Goal: Communication & Community: Answer question/provide support

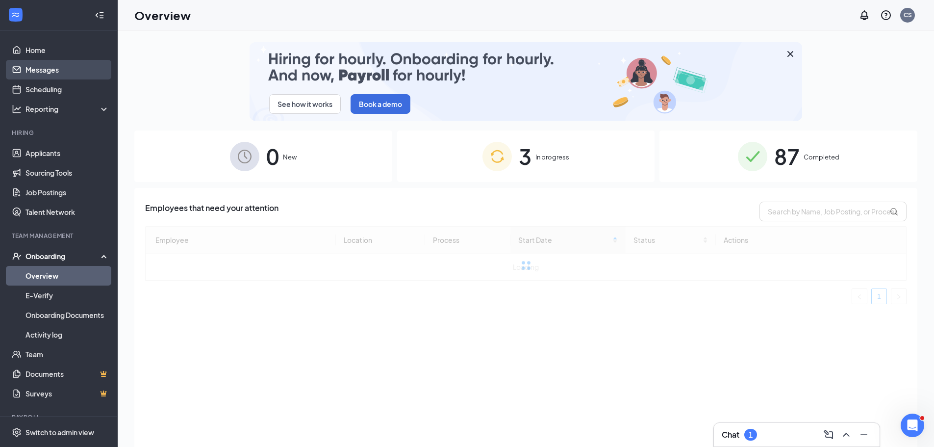
click at [37, 72] on link "Messages" at bounding box center [67, 70] width 84 height 20
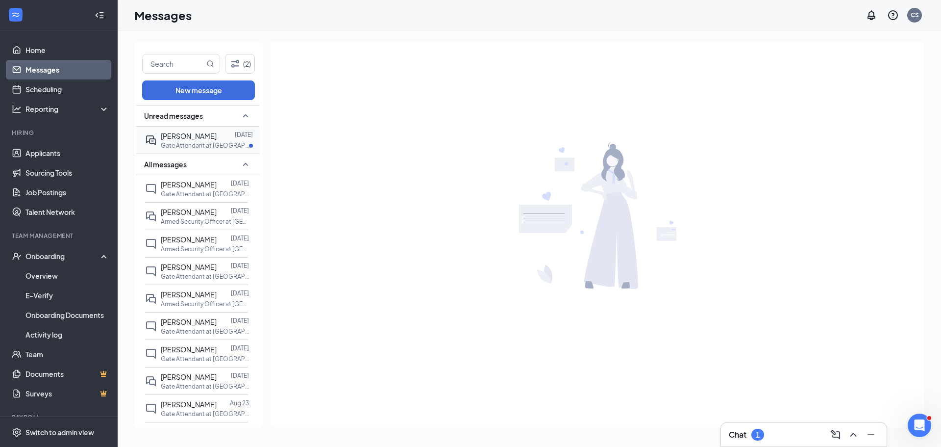
click at [182, 141] on div "[PERSON_NAME]" at bounding box center [189, 135] width 56 height 11
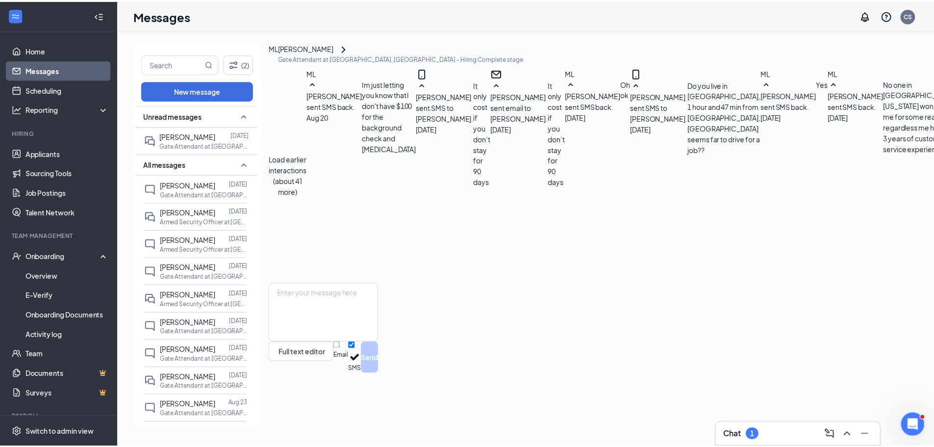
scroll to position [343, 0]
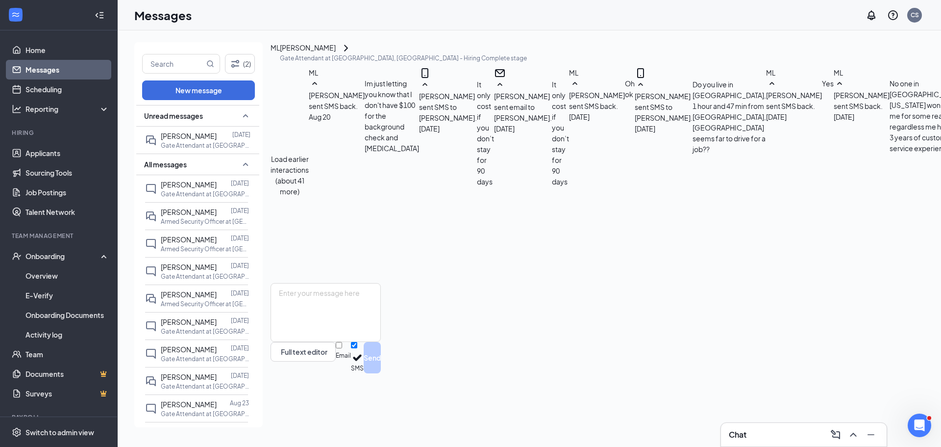
drag, startPoint x: 319, startPoint y: 236, endPoint x: 653, endPoint y: 322, distance: 344.6
click at [653, 283] on div "Load earlier interactions (about 41 more) ML Michael Leonard sent SMS back. Aug…" at bounding box center [765, 175] width 988 height 216
copy div "Is there any way that I could do the orientation tomorrow afternoon cause on my…"
click at [380, 342] on textarea at bounding box center [326, 312] width 110 height 59
click at [36, 159] on link "Applicants" at bounding box center [67, 153] width 84 height 20
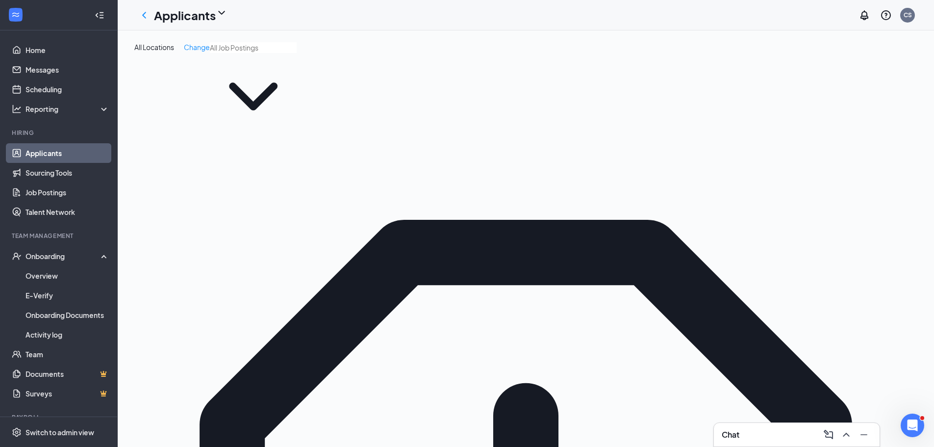
click at [271, 73] on icon "ChevronDown" at bounding box center [253, 96] width 87 height 87
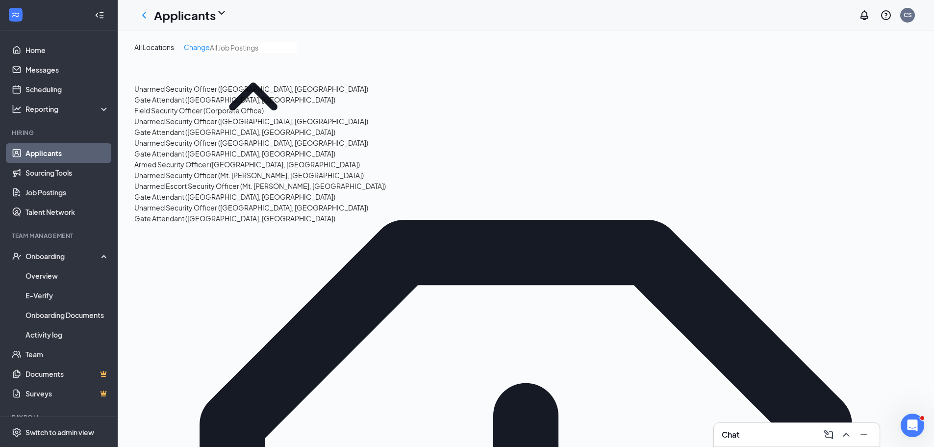
scroll to position [211, 0]
click at [197, 191] on div "Gate Attendant (Owensboro, KY)" at bounding box center [234, 196] width 201 height 11
type input "Gate Attendant (Owensboro, KY)"
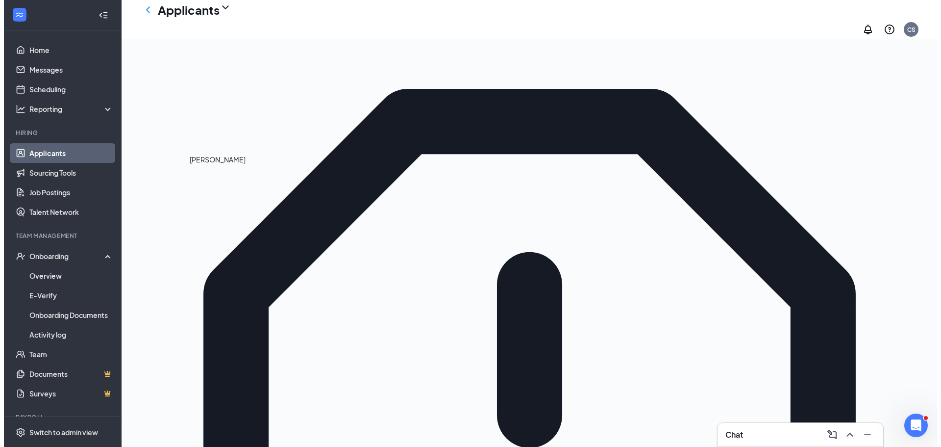
scroll to position [98, 0]
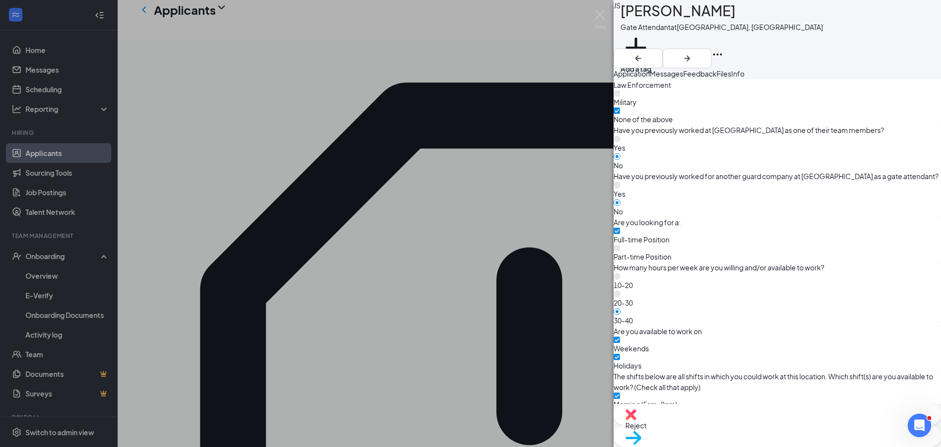
scroll to position [727, 0]
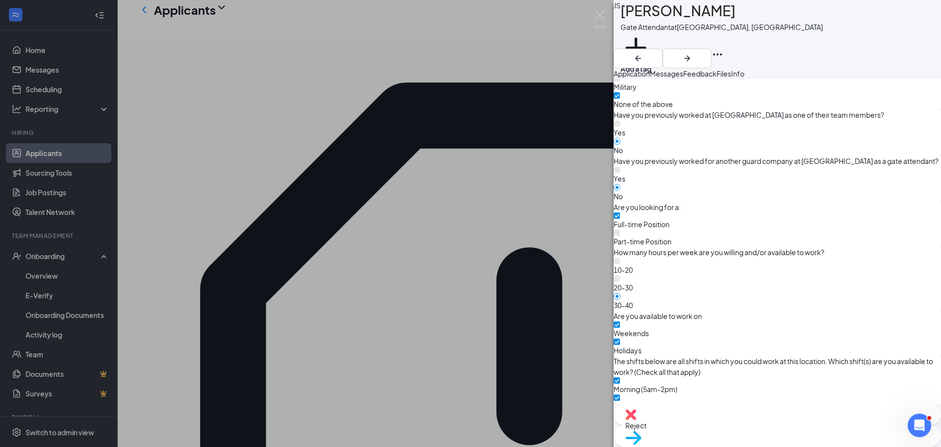
click at [495, 358] on div "JS James smith Gate Attendant at Owensboro, KY Add a tag Application Messages F…" at bounding box center [470, 223] width 941 height 447
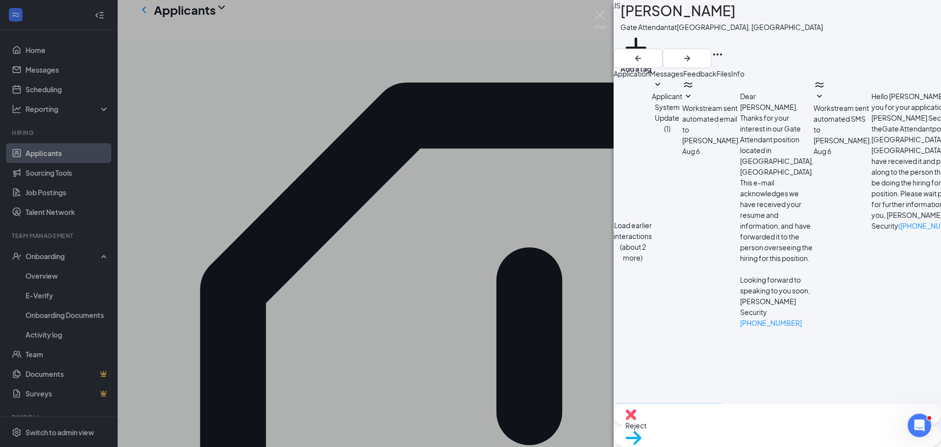
click at [658, 403] on textarea at bounding box center [669, 432] width 110 height 59
type textarea "Would you be interested in working just Wed & Thursday from 5:45a to 1:30p??"
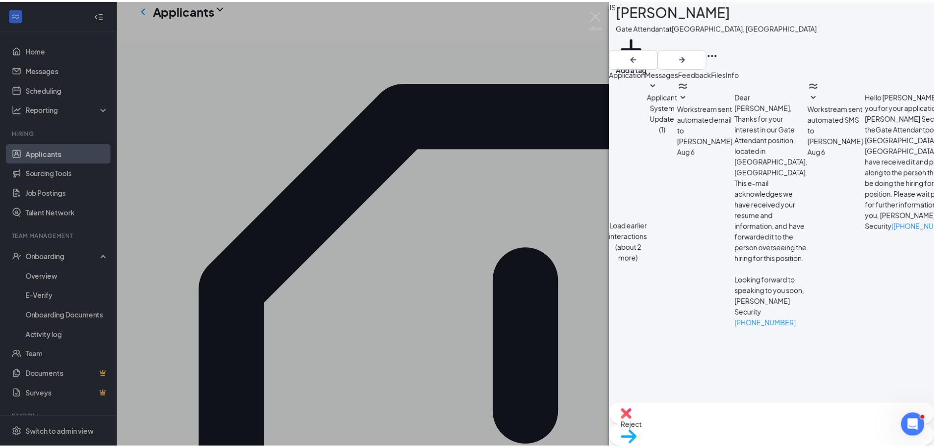
scroll to position [338, 0]
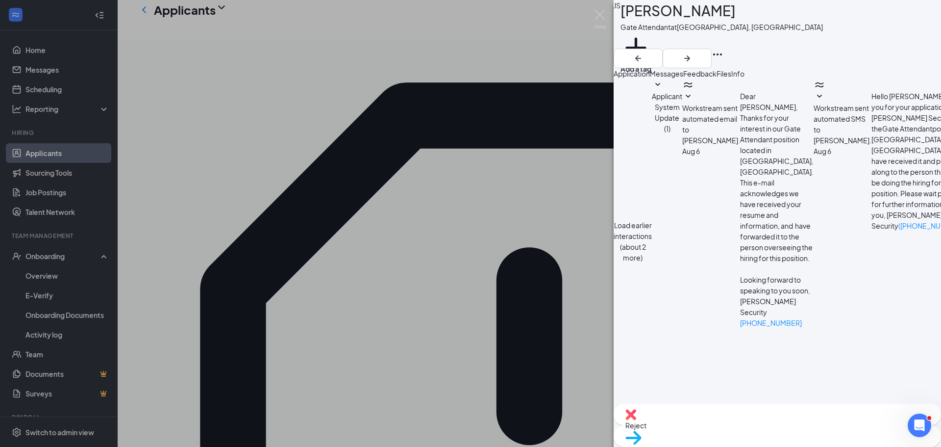
click at [301, 171] on div "JS James smith Gate Attendant at Owensboro, KY Add a tag Application Messages F…" at bounding box center [470, 223] width 941 height 447
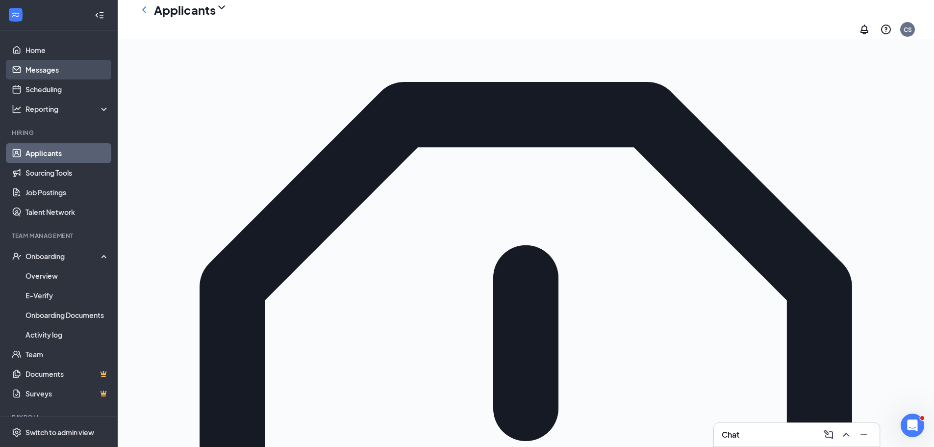
click at [35, 72] on link "Messages" at bounding box center [67, 70] width 84 height 20
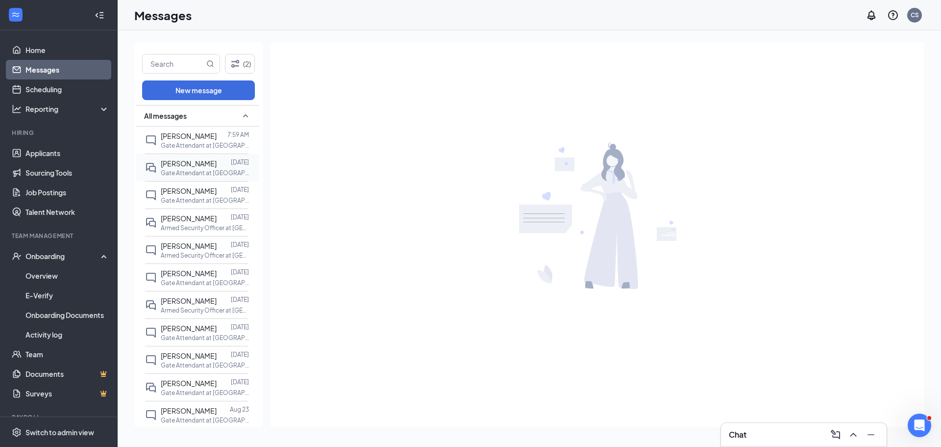
click at [188, 173] on p "Gate Attendant at [GEOGRAPHIC_DATA], [GEOGRAPHIC_DATA]" at bounding box center [205, 173] width 88 height 8
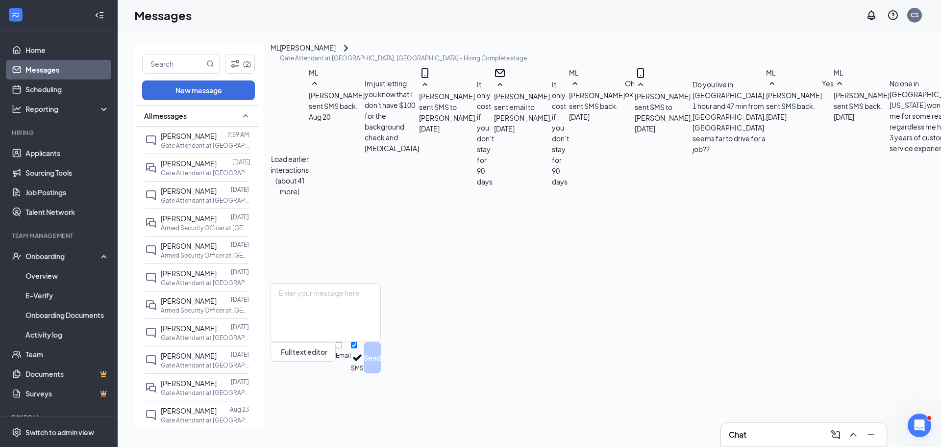
scroll to position [343, 0]
click at [303, 342] on textarea at bounding box center [326, 312] width 110 height 59
type textarea "ok, thanks, take care!"
click at [381, 373] on button "Send" at bounding box center [372, 357] width 17 height 31
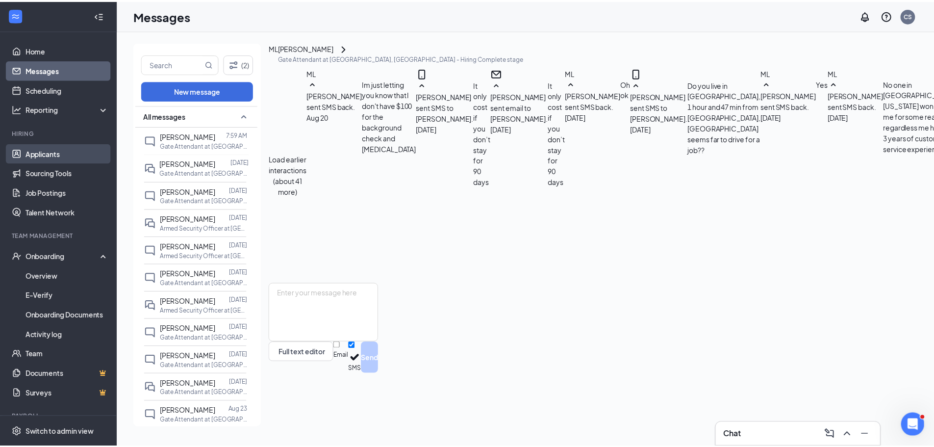
scroll to position [394, 0]
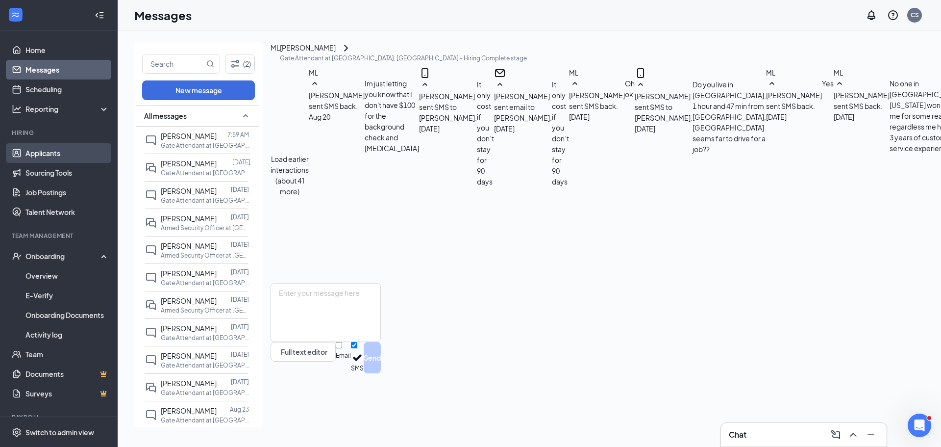
click at [43, 154] on link "Applicants" at bounding box center [67, 153] width 84 height 20
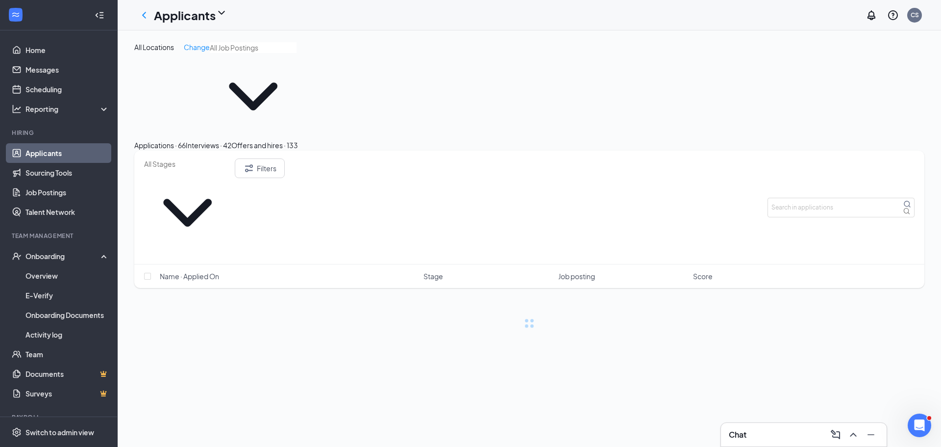
click at [268, 75] on icon "ChevronDown" at bounding box center [253, 96] width 87 height 87
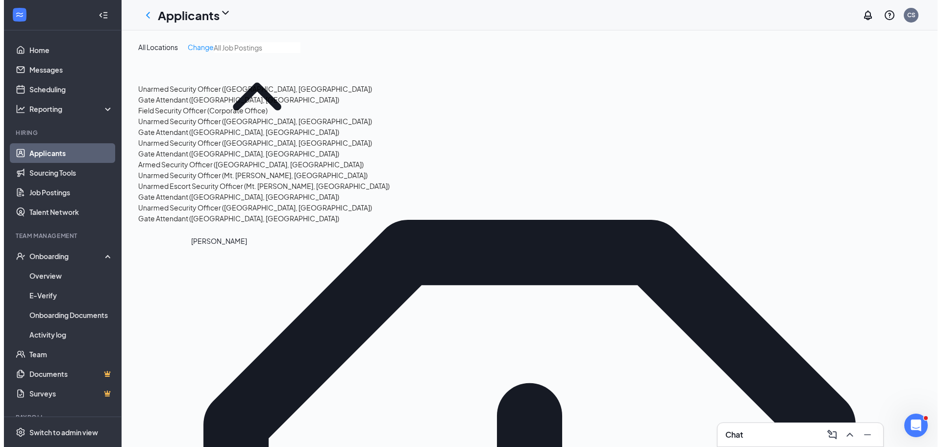
scroll to position [211, 0]
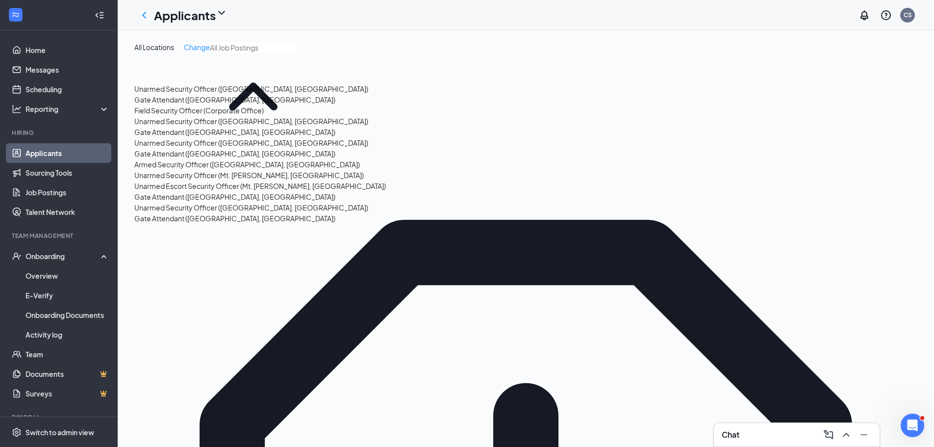
click at [173, 191] on div "Gate Attendant (Owensboro, KY)" at bounding box center [259, 196] width 251 height 11
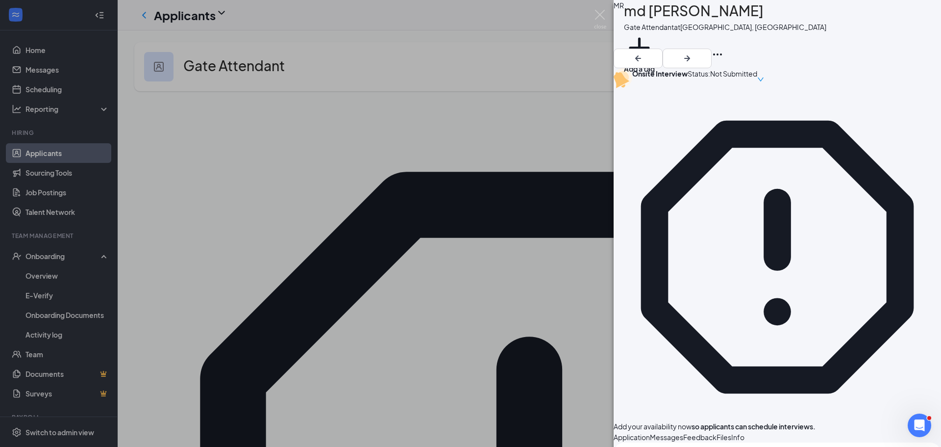
scroll to position [588, 0]
click at [248, 275] on div "MR md rassel Gate Attendant at Owensboro, KY Add a tag Onsite Interview Status …" at bounding box center [470, 223] width 941 height 447
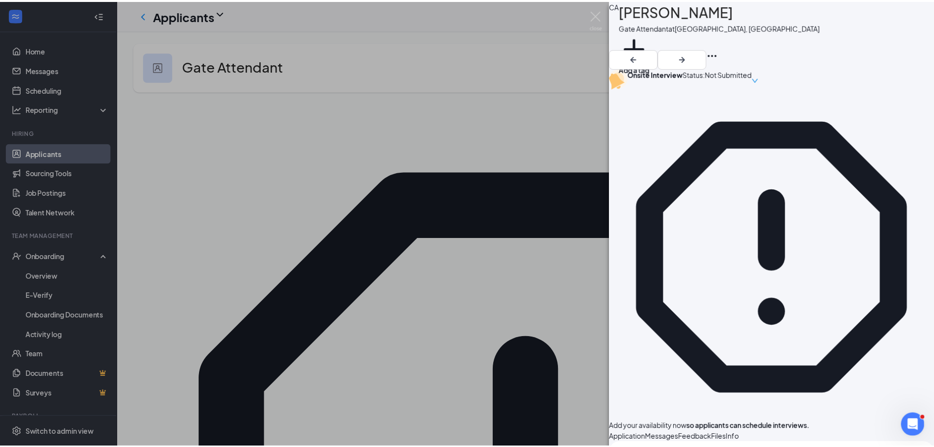
scroll to position [196, 0]
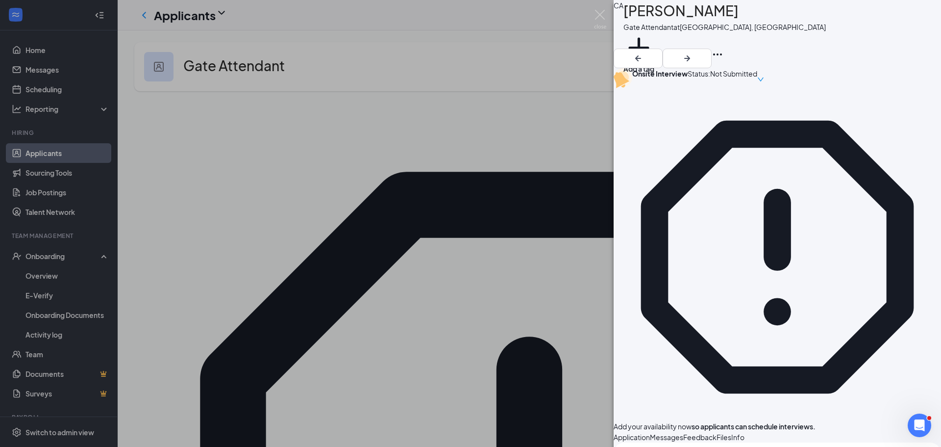
click at [279, 323] on div "CA Chris Arnold Gate Attendant at Owensboro, KY Add a tag Onsite Interview Stat…" at bounding box center [470, 223] width 941 height 447
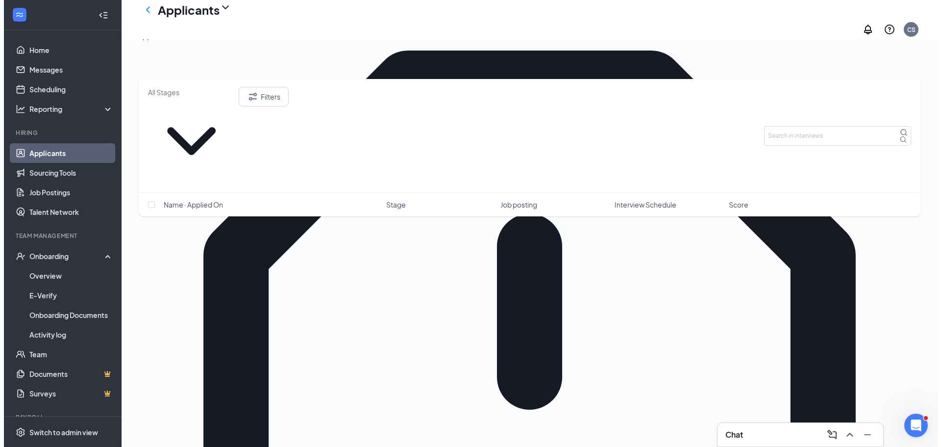
scroll to position [147, 0]
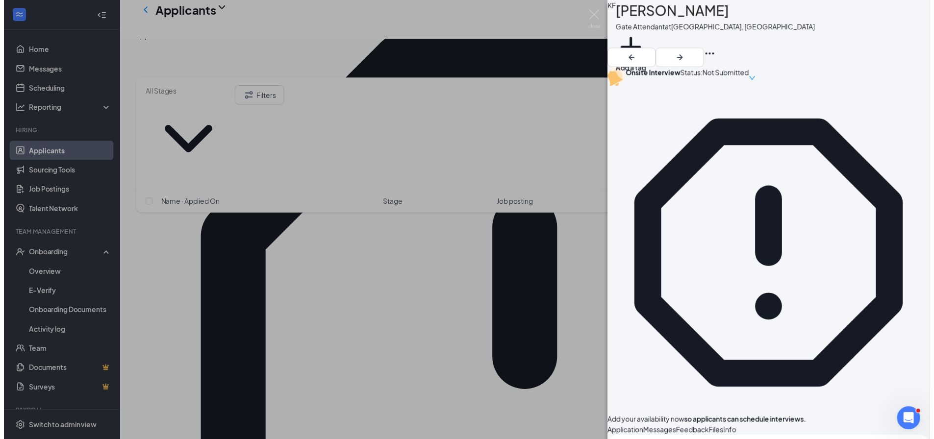
scroll to position [196, 0]
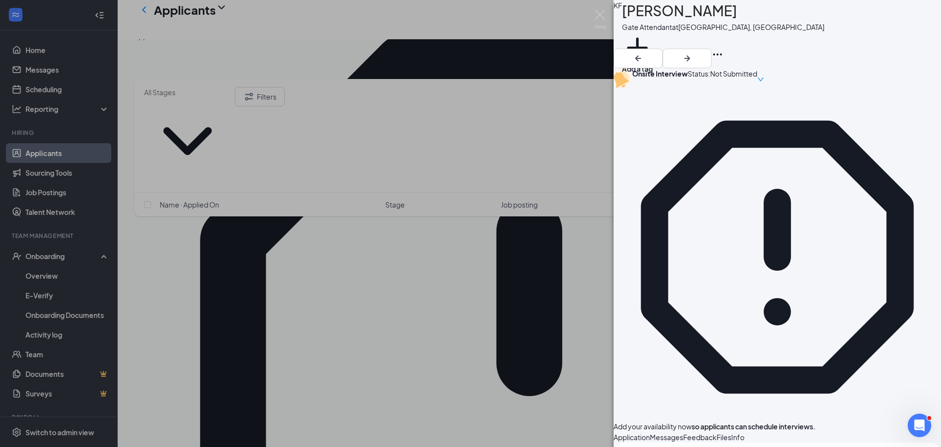
click at [277, 322] on div "KF Kendall Forish Gate Attendant at Owensboro, KY Add a tag Onsite Interview St…" at bounding box center [470, 223] width 941 height 447
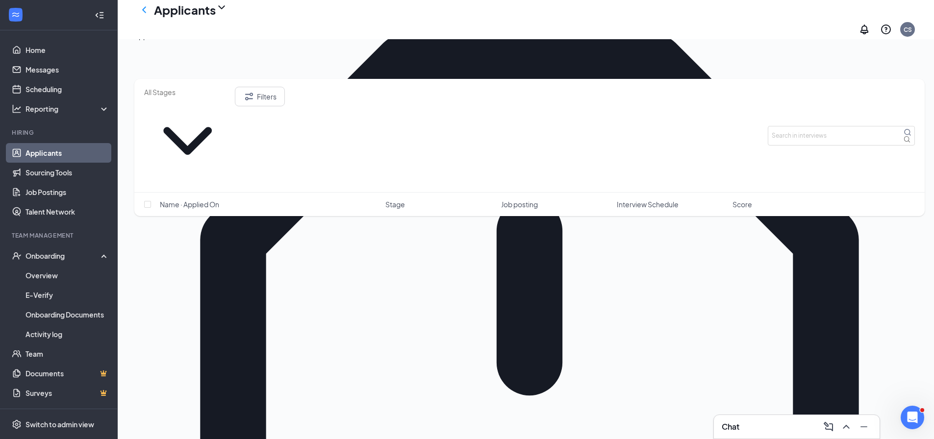
click at [183, 41] on div "Applications · 31" at bounding box center [159, 35] width 50 height 11
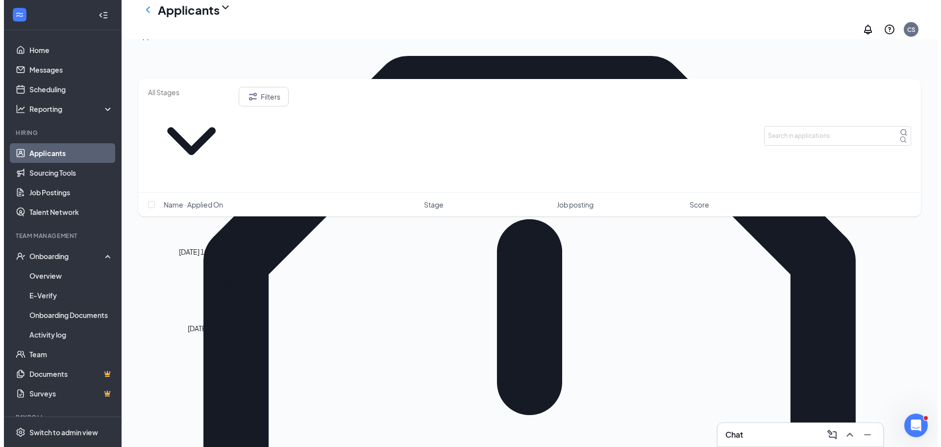
scroll to position [147, 0]
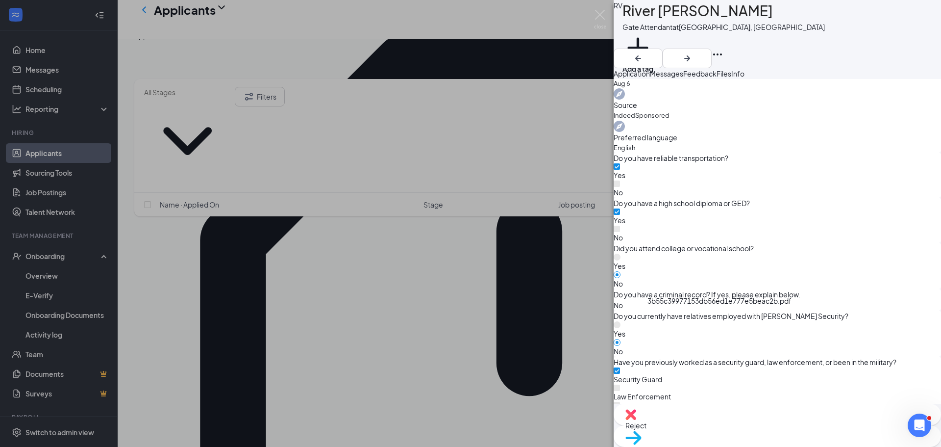
scroll to position [754, 0]
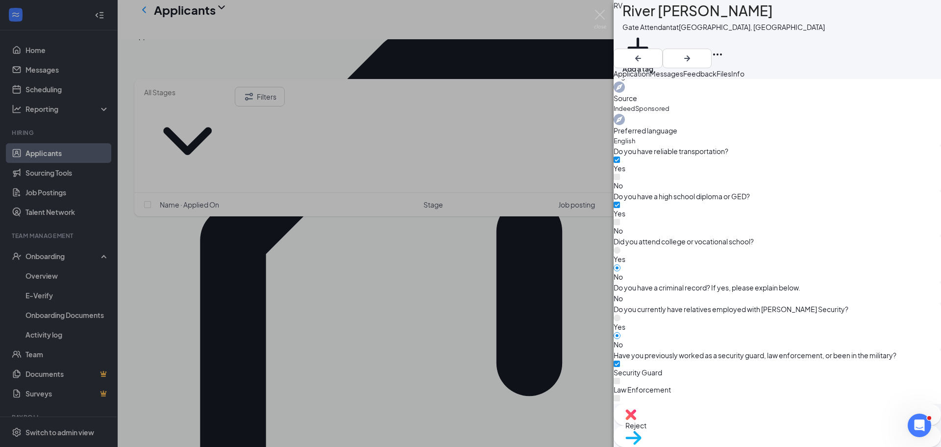
drag, startPoint x: 394, startPoint y: 314, endPoint x: 555, endPoint y: 274, distance: 165.5
click at [394, 314] on div "RV River Vickers Gate Attendant at Owensboro, KY Add a tag Application Messages…" at bounding box center [470, 223] width 941 height 447
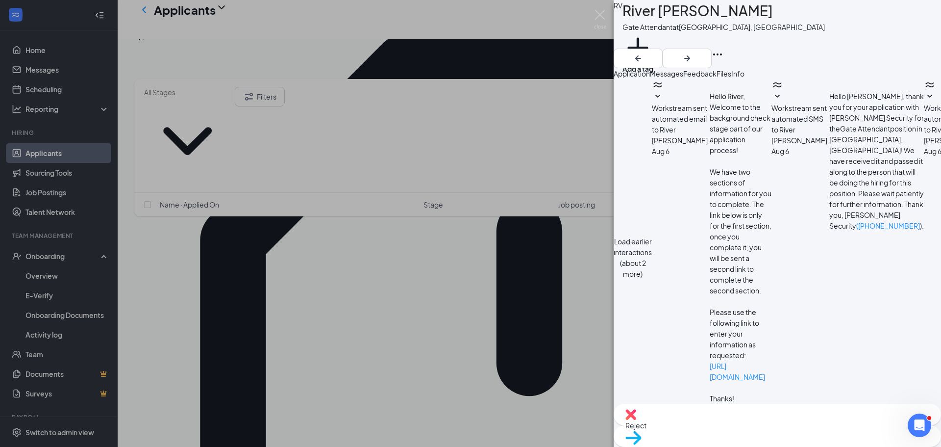
click at [652, 236] on button "Load earlier interactions (about 2 more)" at bounding box center [633, 257] width 38 height 43
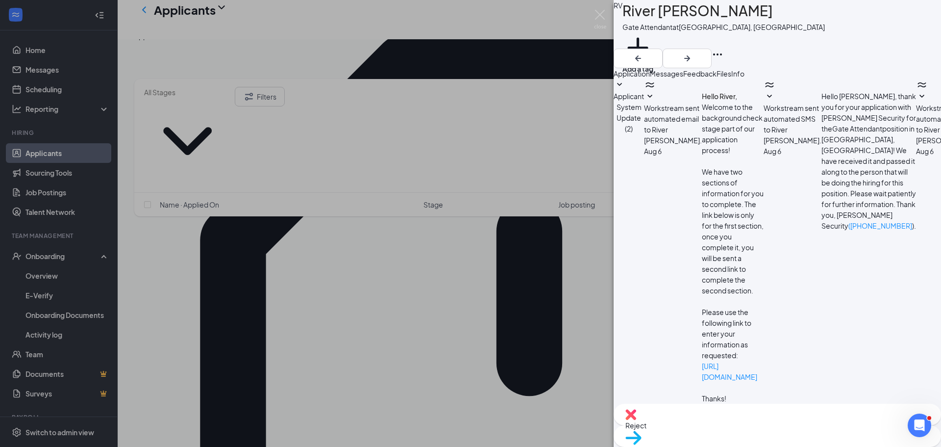
click at [644, 107] on span "Applicant System Update (2)" at bounding box center [629, 112] width 30 height 41
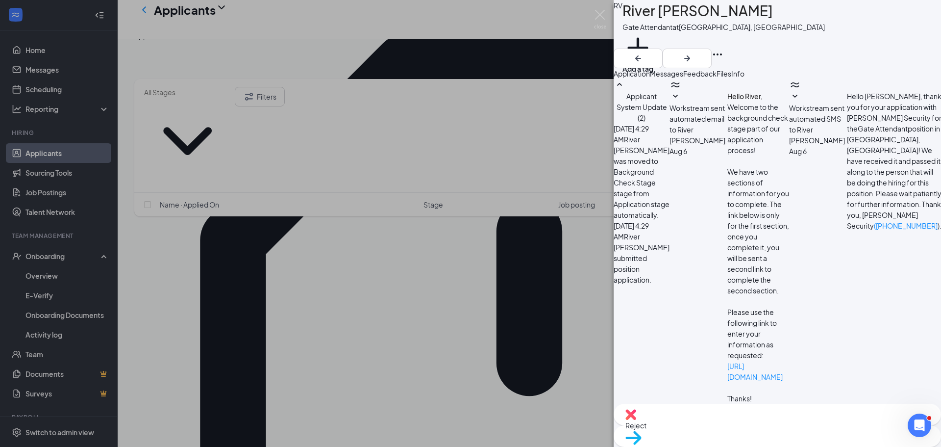
scroll to position [327, 0]
click at [344, 288] on div "RV River Vickers Gate Attendant at Owensboro, KY Add a tag Application Messages…" at bounding box center [470, 223] width 941 height 447
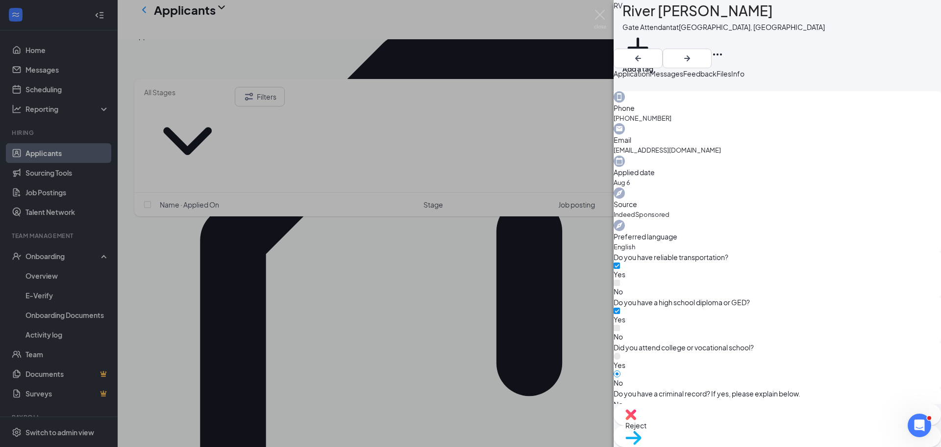
scroll to position [754, 0]
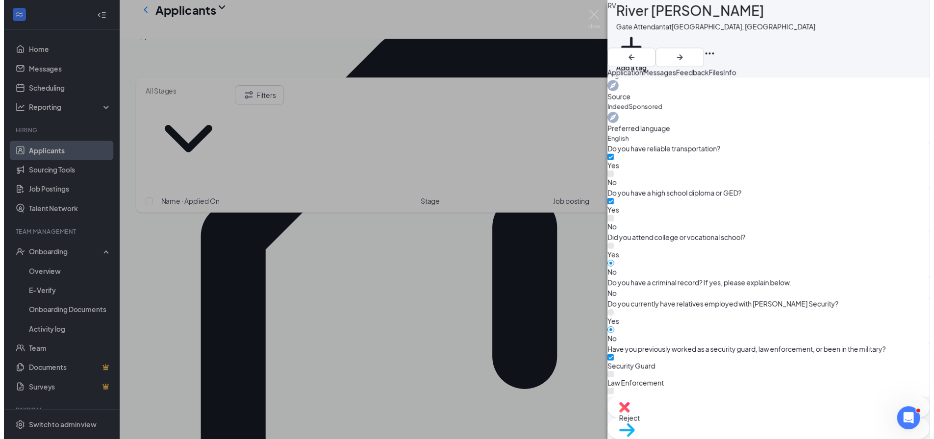
scroll to position [750, 0]
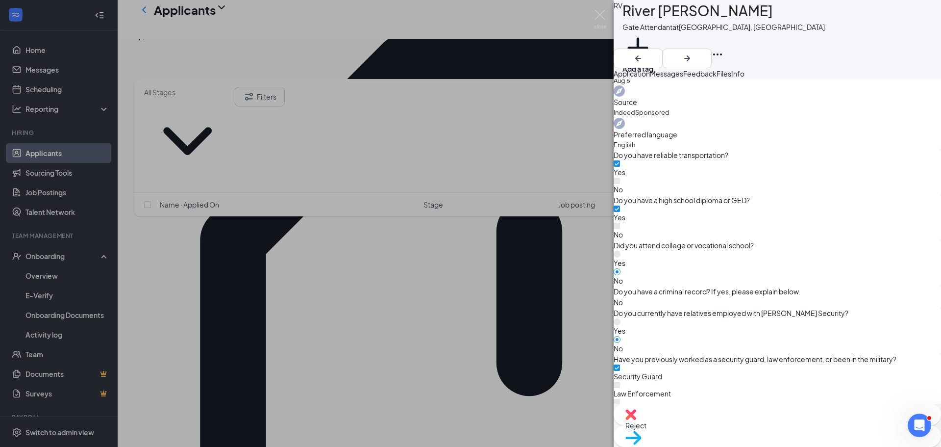
click at [336, 248] on div "RV River Vickers Gate Attendant at Owensboro, KY Add a tag Application Messages…" at bounding box center [470, 223] width 941 height 447
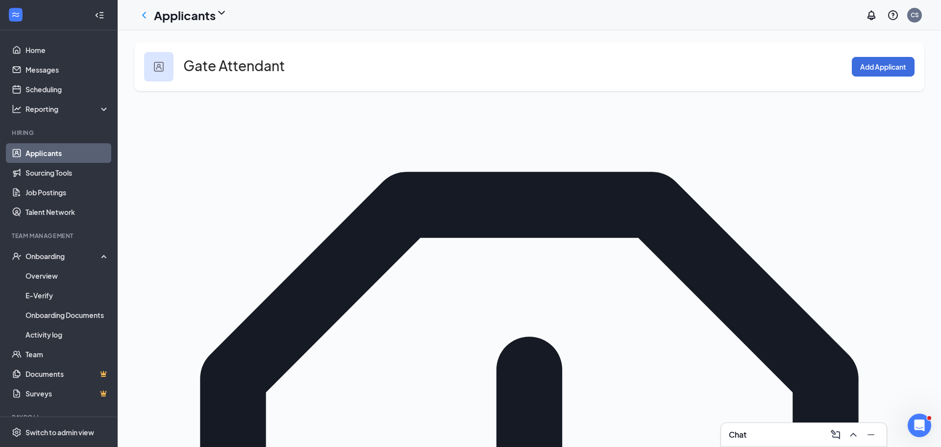
type input "leonard"
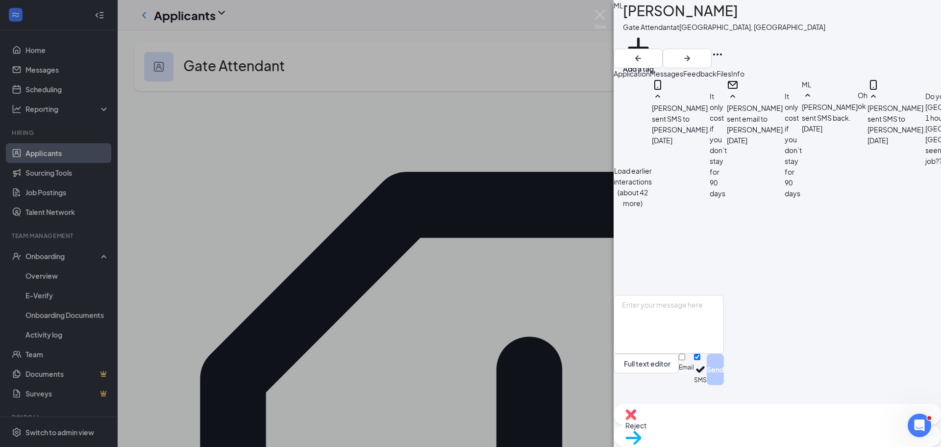
scroll to position [486, 0]
click at [652, 165] on button "Load earlier interactions (about 42 more)" at bounding box center [633, 186] width 38 height 43
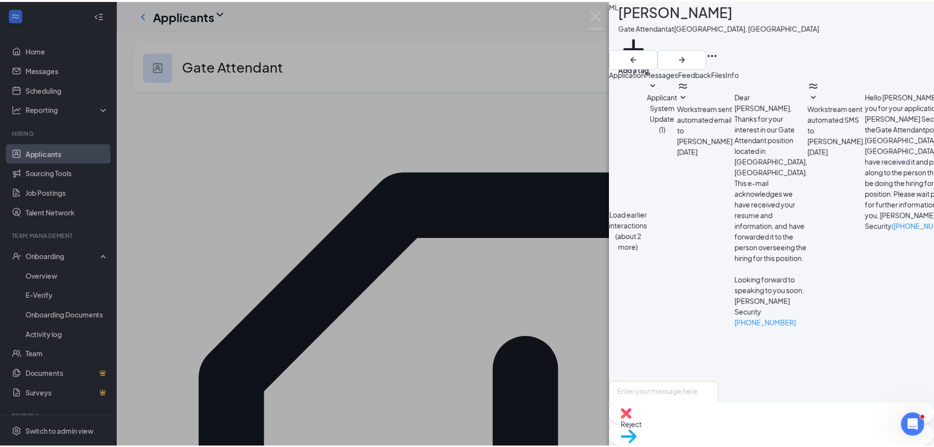
scroll to position [735, 0]
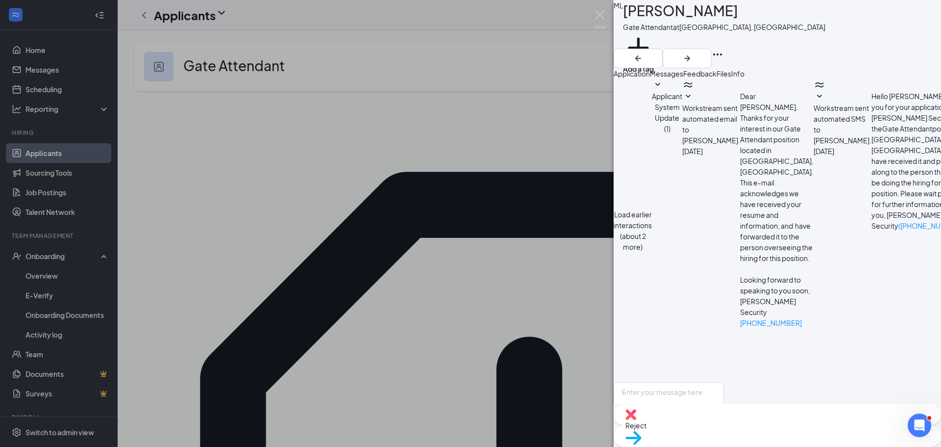
drag, startPoint x: 690, startPoint y: 223, endPoint x: 874, endPoint y: 241, distance: 185.2
copy span "We have a opening on Wednesday and Thursday from 5:45 till 1:30 only, at Menard…"
click at [360, 367] on div "ML Michael Leonard Gate Attendant at Owensboro, KY Add a tag Application Messag…" at bounding box center [470, 223] width 941 height 447
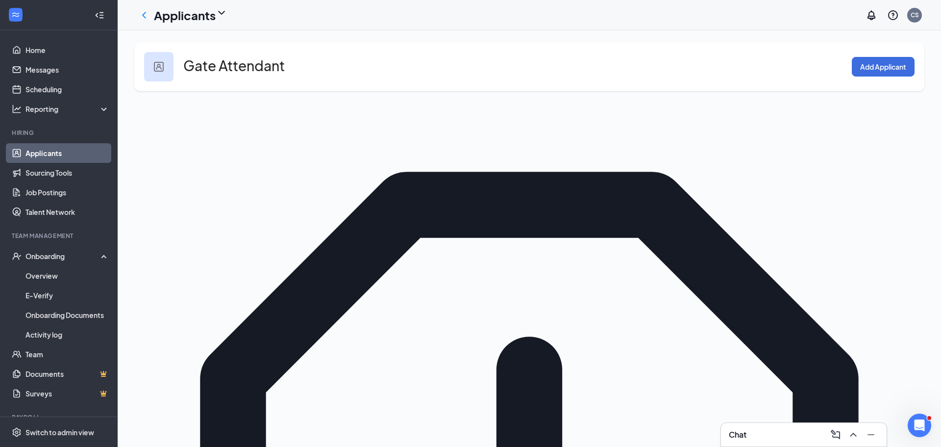
drag, startPoint x: 800, startPoint y: 201, endPoint x: 706, endPoint y: 197, distance: 94.2
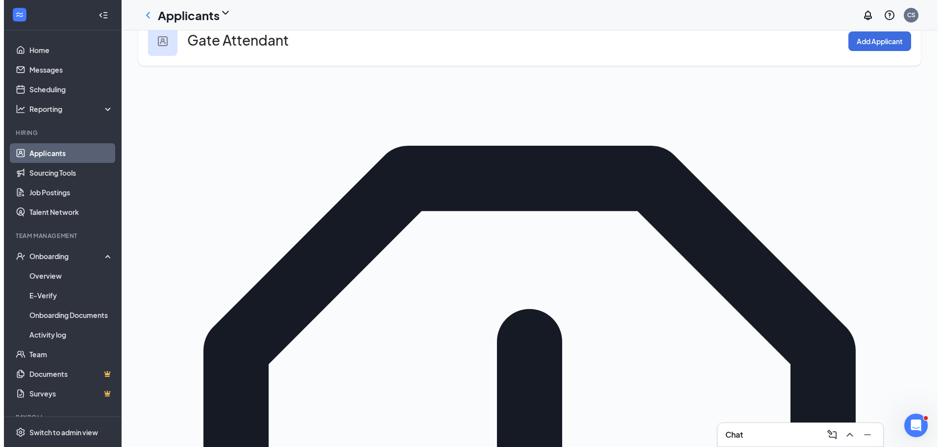
scroll to position [49, 0]
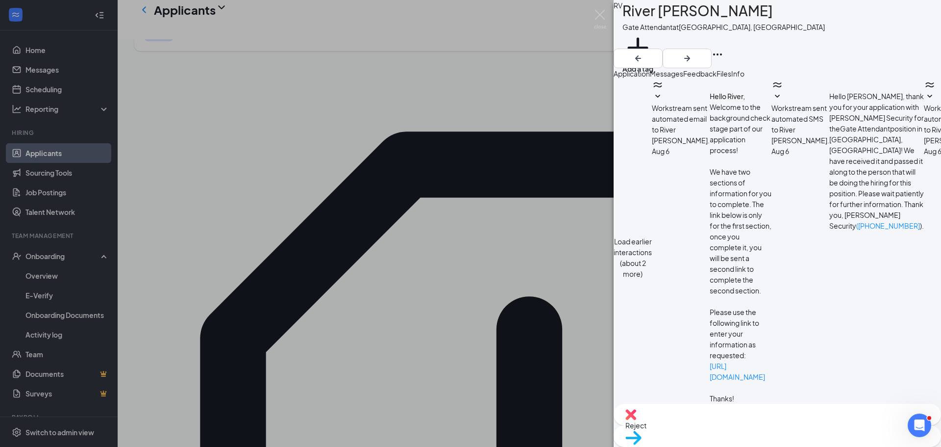
scroll to position [282, 0]
paste textarea "We have a opening on Wednesday and Thursday from 5:45 till 1:30 only, at Menard…"
type textarea "We have a opening on Wednesday and Thursday from 5:45 till 1:30 only, at Menard…"
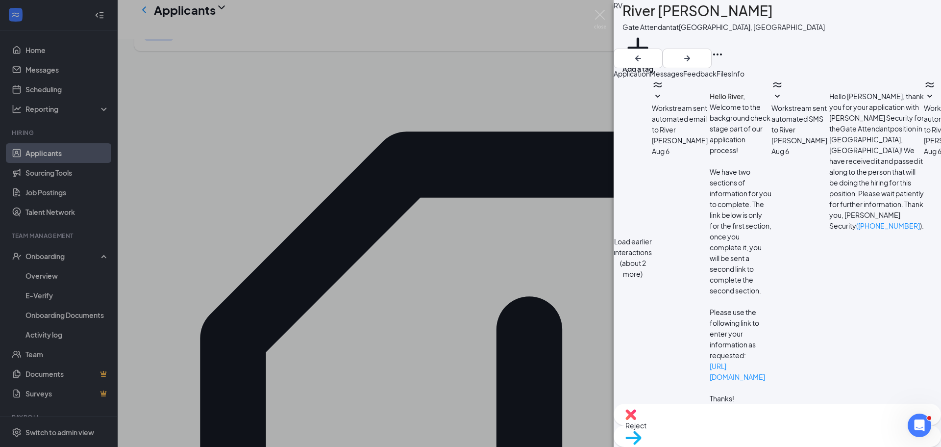
scroll to position [367, 0]
click at [369, 284] on div "RV River Vickers Gate Attendant at Owensboro, KY Add a tag Application Messages…" at bounding box center [470, 223] width 941 height 447
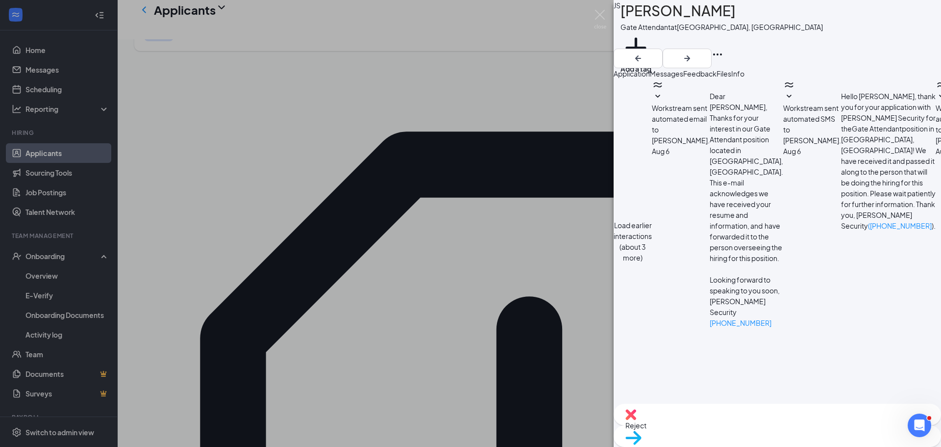
scroll to position [310, 0]
click at [316, 263] on div "JS James smith Gate Attendant at Owensboro, KY Add a tag Application Messages F…" at bounding box center [470, 223] width 941 height 447
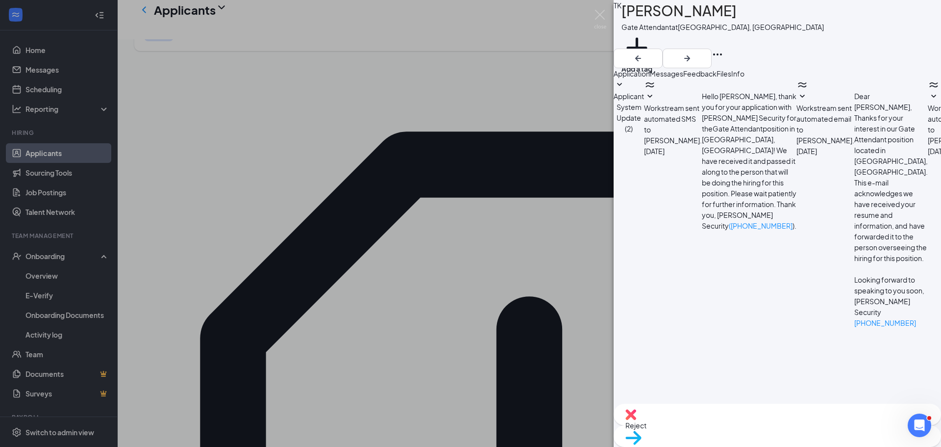
scroll to position [225, 0]
click at [484, 145] on div "TK Travis Keller Gate Attendant at Owensboro, KY Add a tag Application Messages…" at bounding box center [470, 223] width 941 height 447
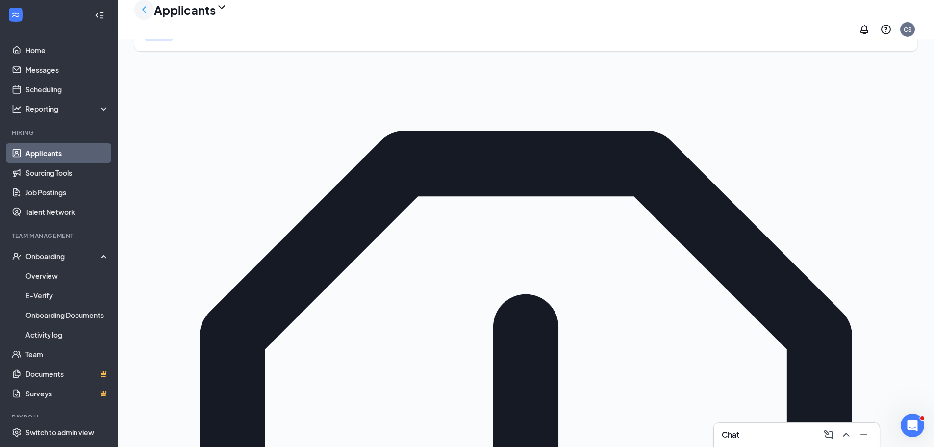
click at [145, 13] on icon "ChevronLeft" at bounding box center [144, 9] width 4 height 6
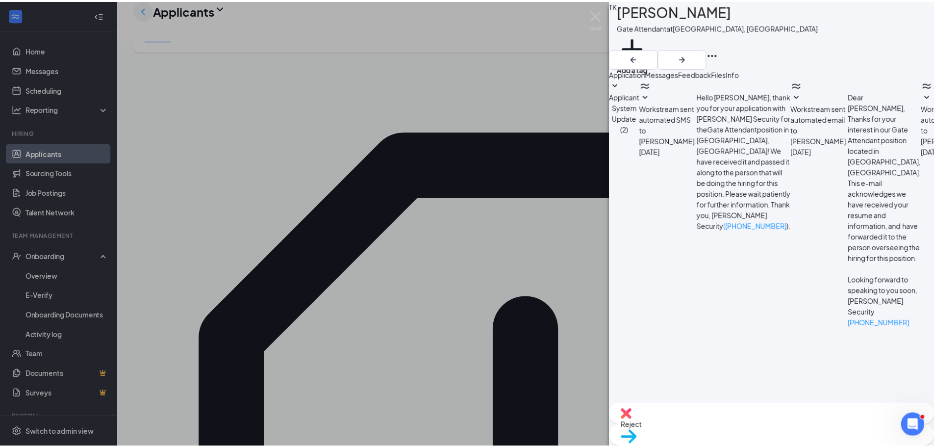
scroll to position [225, 0]
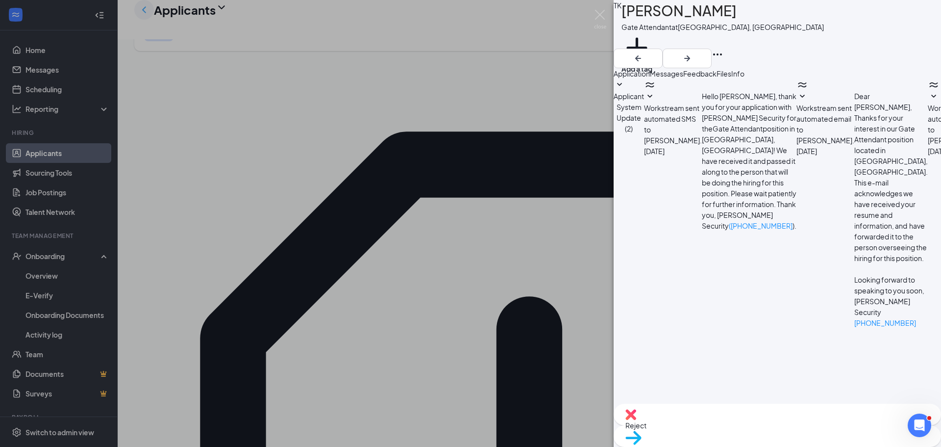
click at [145, 16] on div "TK Travis Keller Gate Attendant at Owensboro, KY Add a tag Application Messages…" at bounding box center [470, 223] width 941 height 447
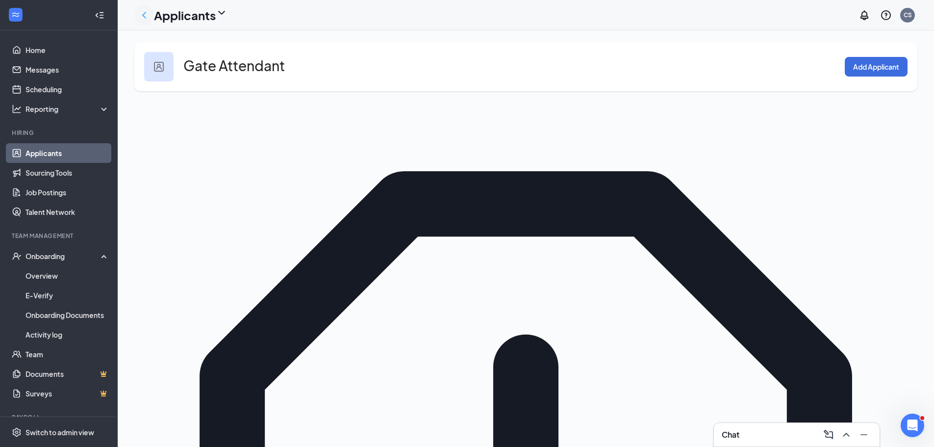
click at [147, 16] on icon "ChevronLeft" at bounding box center [144, 15] width 12 height 12
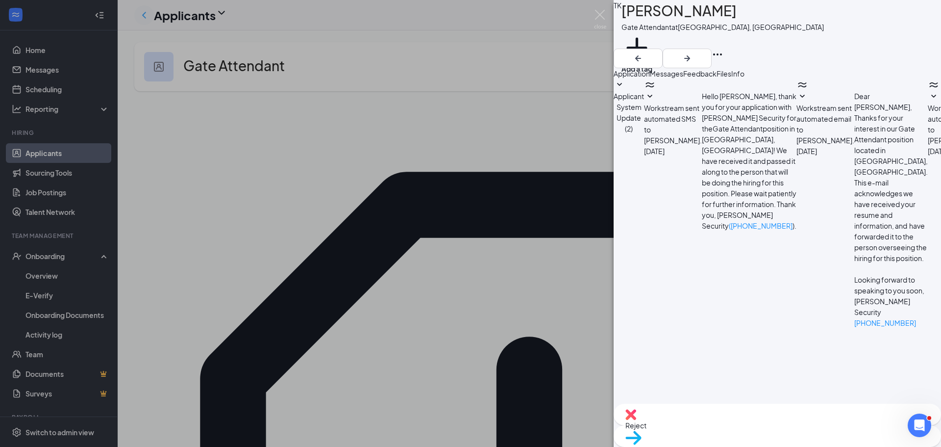
scroll to position [225, 0]
click at [455, 66] on div "TK Travis Keller Gate Attendant at Owensboro, KY Add a tag Application Messages…" at bounding box center [470, 223] width 941 height 447
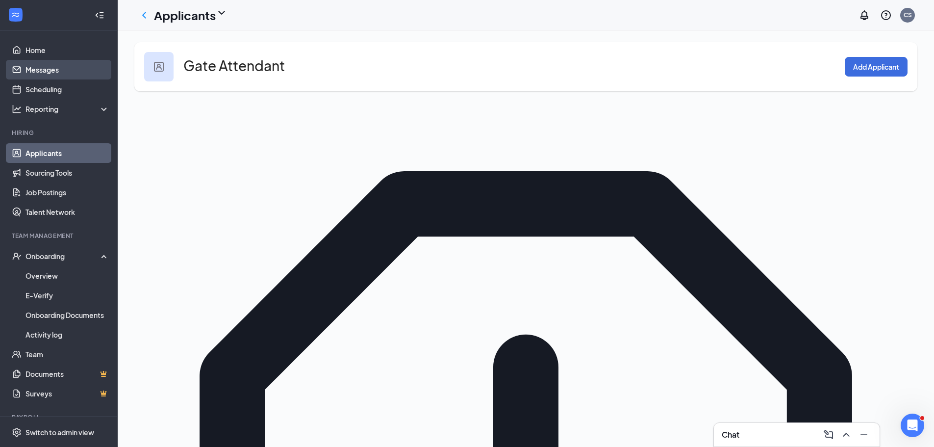
click at [35, 68] on link "Messages" at bounding box center [67, 70] width 84 height 20
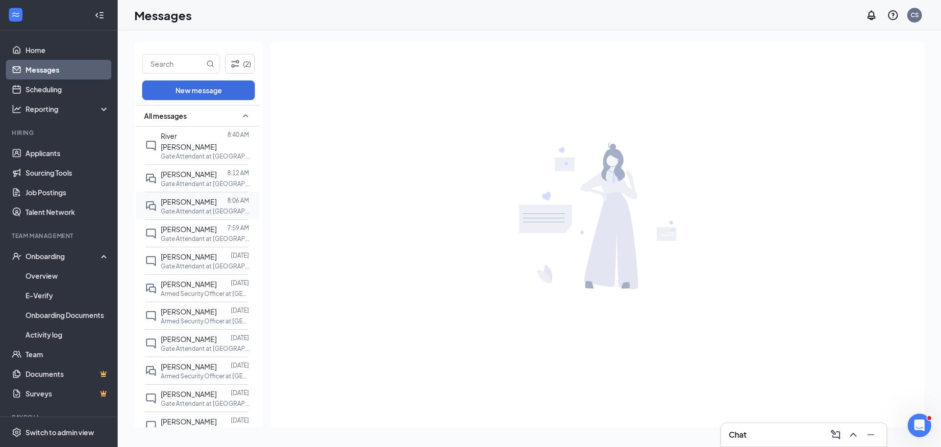
click at [177, 197] on span "[PERSON_NAME]" at bounding box center [189, 201] width 56 height 9
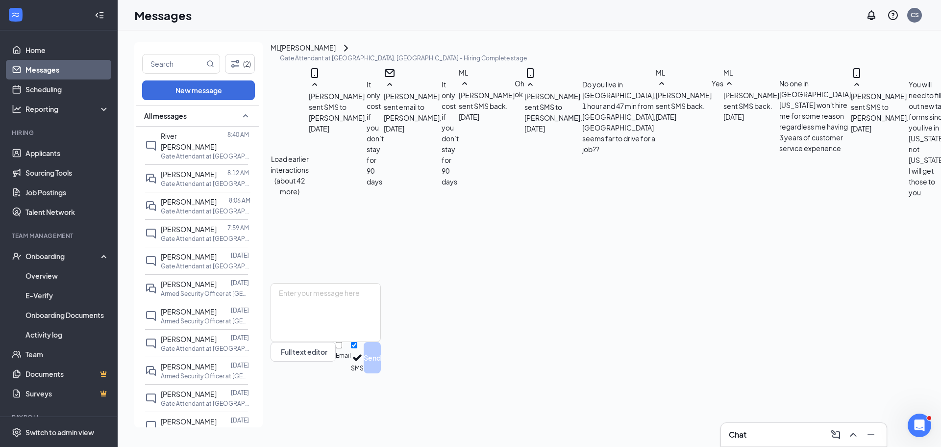
scroll to position [343, 0]
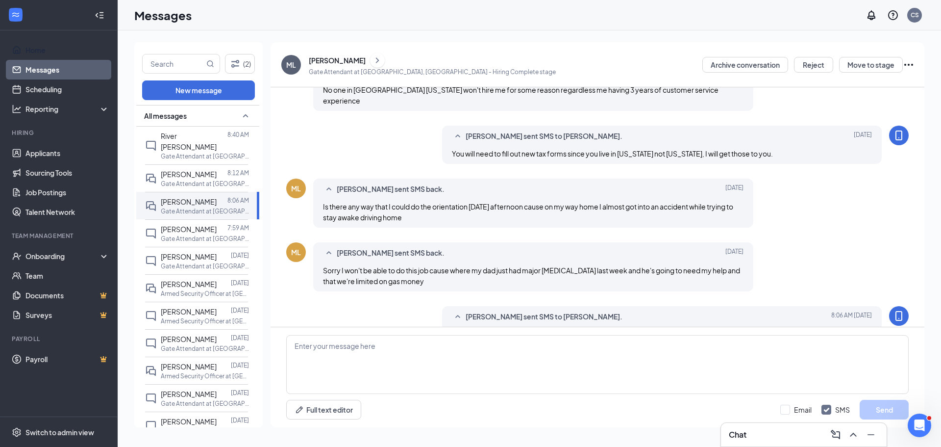
scroll to position [343, 0]
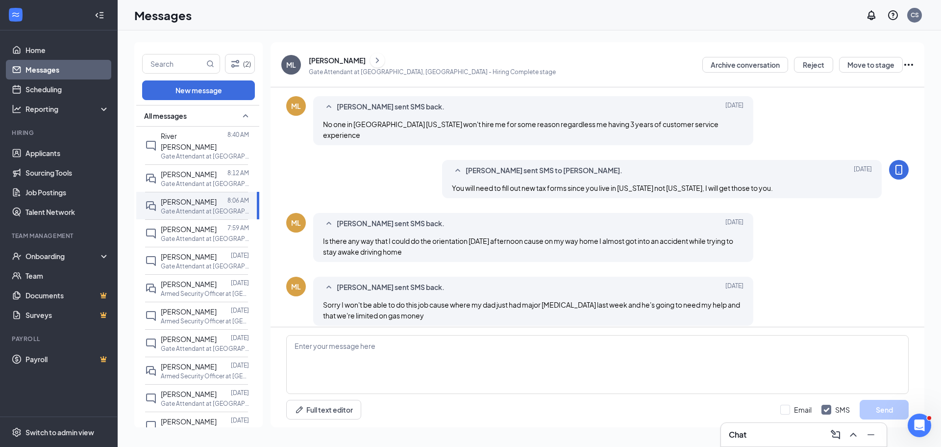
scroll to position [343, 0]
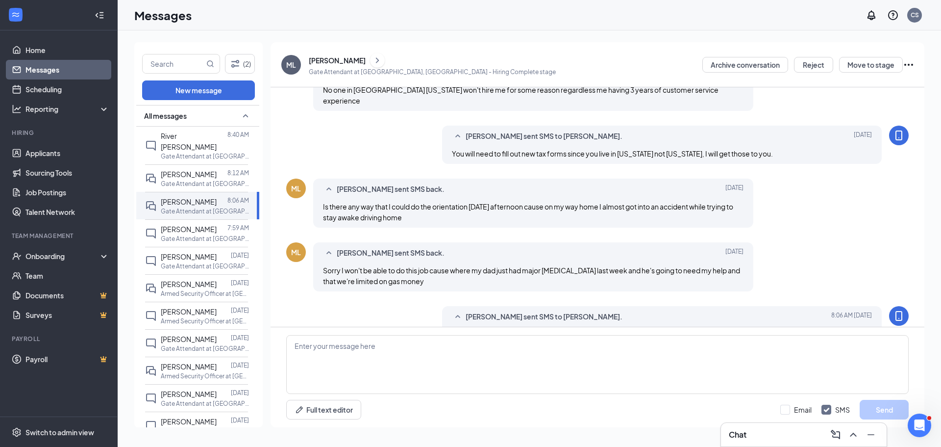
scroll to position [343, 0]
